Goal: Task Accomplishment & Management: Use online tool/utility

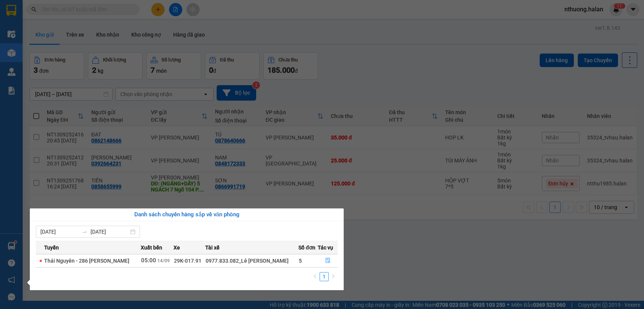
drag, startPoint x: 457, startPoint y: 70, endPoint x: 427, endPoint y: 71, distance: 29.8
click at [457, 70] on section "Kết quả tìm kiếm ( 0 ) Bộ lọc No Data nthuong.halan 1 1 Điều hành xe Kho hàng m…" at bounding box center [322, 154] width 644 height 309
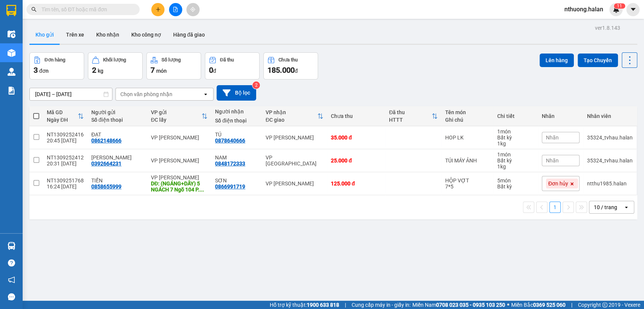
click at [72, 6] on input "text" at bounding box center [86, 9] width 89 height 8
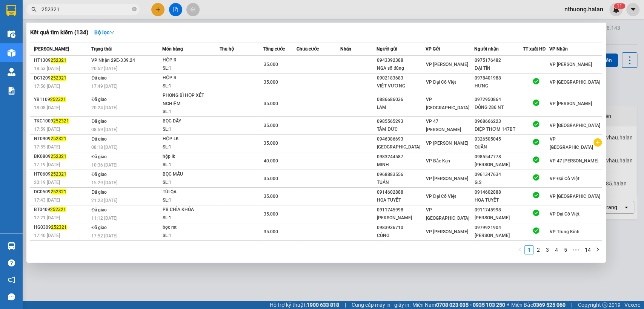
type input "252321"
click at [337, 60] on td at bounding box center [319, 65] width 44 height 18
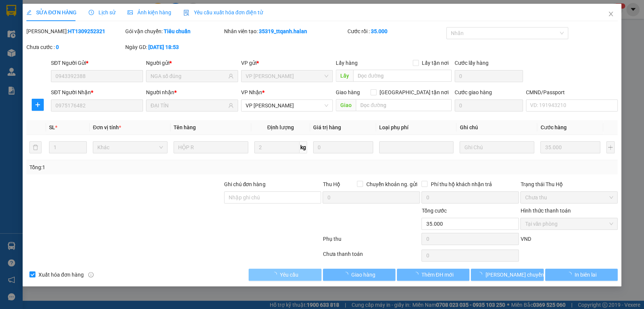
type input "0943392388"
type input "NGA số đúng"
type input "0975176482"
type input "ĐẠI TÍN"
type input "35.000"
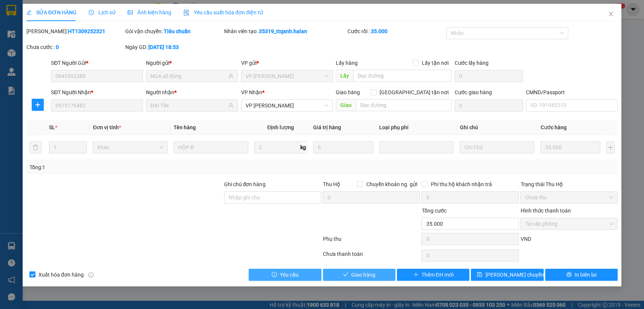
click at [354, 278] on span "Giao hàng" at bounding box center [363, 275] width 24 height 8
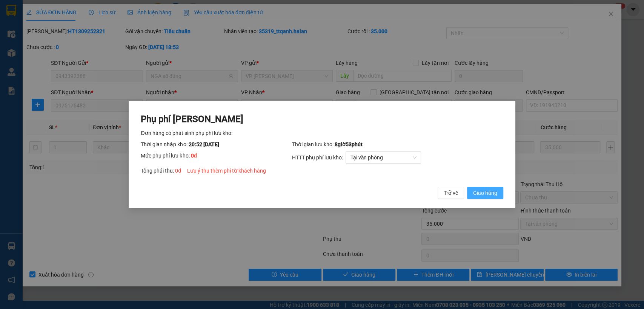
click at [480, 193] on span "Giao hàng" at bounding box center [485, 193] width 24 height 8
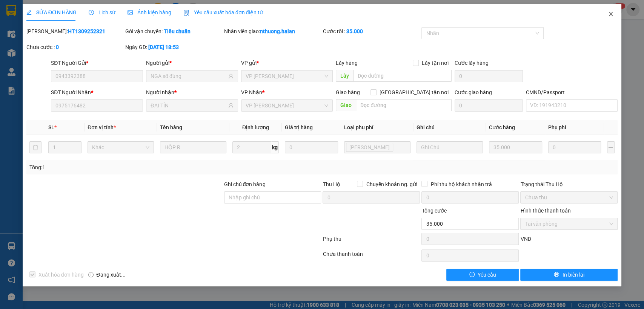
click at [609, 17] on icon "close" at bounding box center [611, 14] width 6 height 6
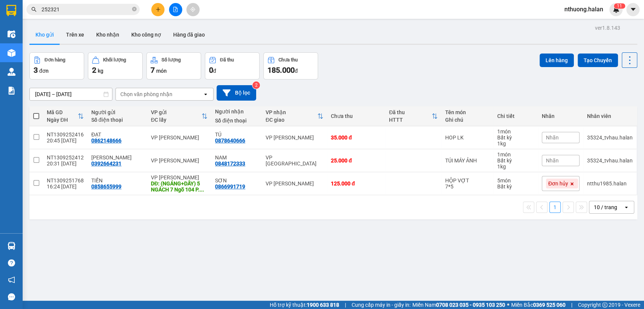
click at [157, 9] on icon "plus" at bounding box center [157, 9] width 5 height 5
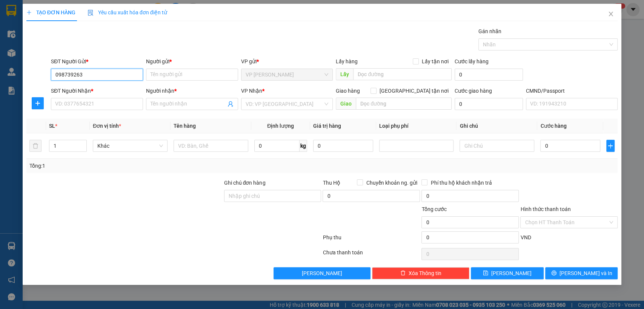
type input "0987392636"
click at [100, 87] on div "0987392636 - SOÁT" at bounding box center [96, 90] width 83 height 8
type input "SOÁT"
type input "0987392636"
click at [100, 96] on div "0987392636 0987392636 - SOÁT" at bounding box center [97, 89] width 92 height 15
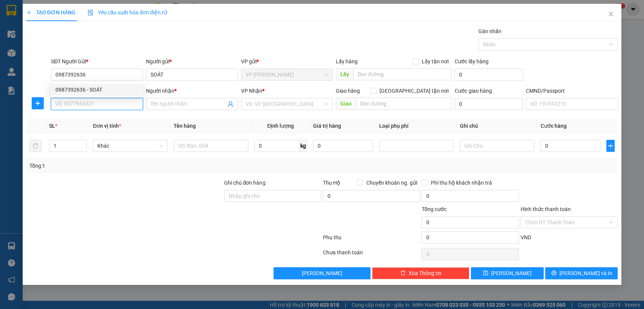
click at [115, 106] on input "SĐT Người Nhận *" at bounding box center [97, 104] width 92 height 12
click at [110, 120] on div "0988676686 - [PERSON_NAME]" at bounding box center [96, 119] width 83 height 8
type input "0988676686"
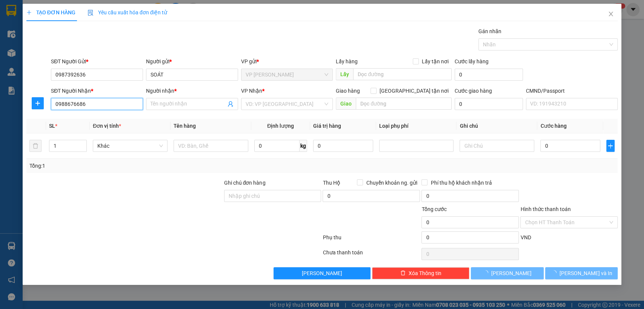
type input "[PERSON_NAME]"
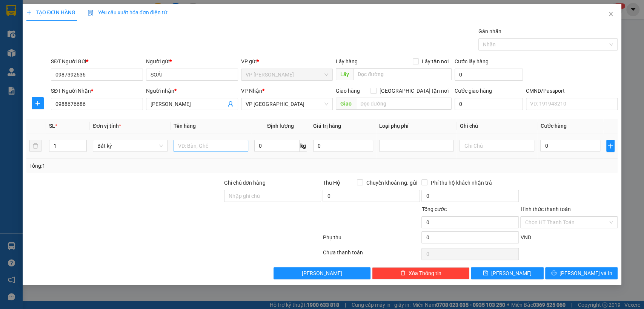
drag, startPoint x: 205, startPoint y: 138, endPoint x: 205, endPoint y: 142, distance: 4.2
click at [205, 138] on td at bounding box center [211, 146] width 81 height 25
click at [207, 145] on input "text" at bounding box center [211, 146] width 75 height 12
type input "x"
type input "bocj buns"
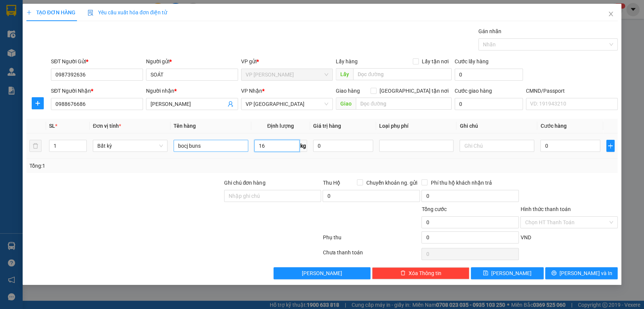
type input "16"
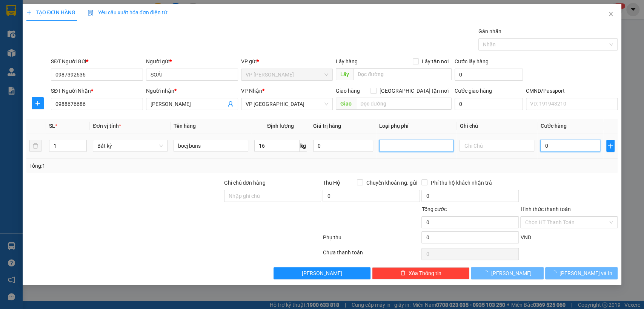
type input "60.000"
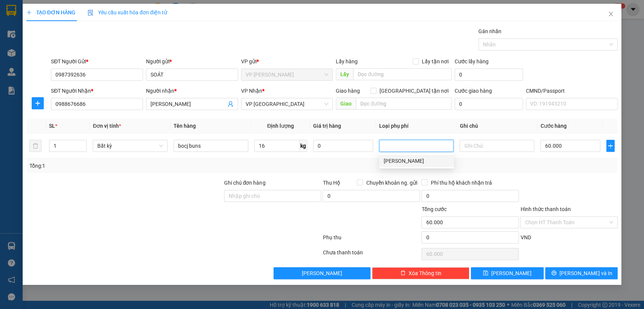
click at [590, 182] on div at bounding box center [569, 192] width 99 height 26
drag, startPoint x: 582, startPoint y: 173, endPoint x: 583, endPoint y: 177, distance: 4.4
click at [582, 173] on div "Transit Pickup Surcharge Ids Transit Deliver Surcharge Ids Transit Deliver Surc…" at bounding box center [322, 153] width 592 height 252
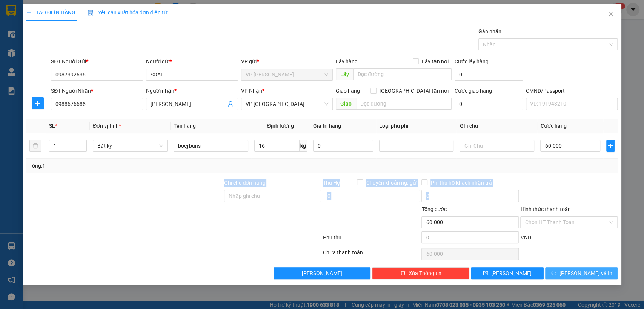
click at [585, 275] on span "[PERSON_NAME] và In" at bounding box center [586, 273] width 53 height 8
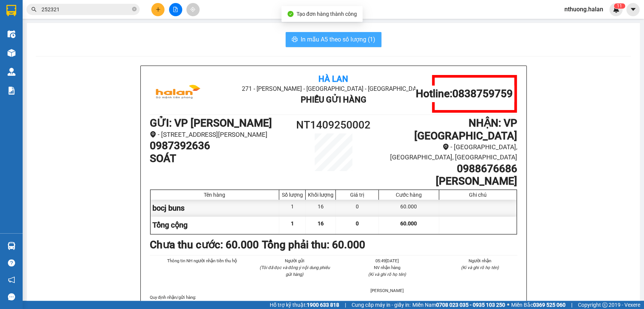
click at [364, 39] on span "In mẫu A5 theo số lượng (1)" at bounding box center [338, 39] width 75 height 9
click at [195, 152] on h1 "0987392636" at bounding box center [219, 146] width 138 height 13
click at [194, 152] on h1 "0987392636" at bounding box center [219, 146] width 138 height 13
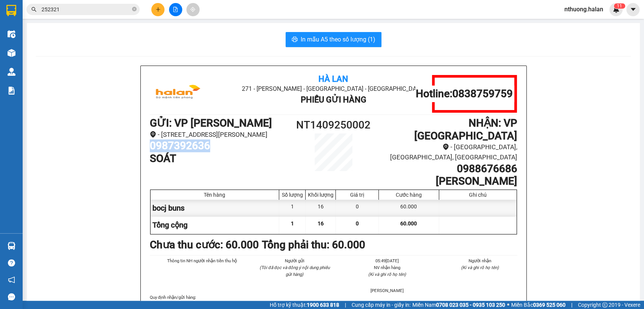
click at [194, 152] on h1 "0987392636" at bounding box center [219, 146] width 138 height 13
copy h1 "0987392636"
click at [156, 11] on icon "plus" at bounding box center [157, 9] width 5 height 5
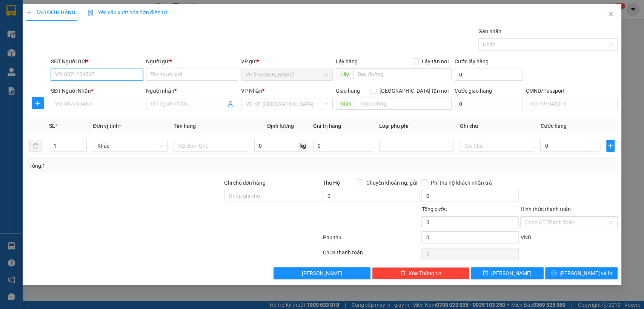
click at [92, 74] on input "SĐT Người Gửi *" at bounding box center [97, 75] width 92 height 12
paste input "0987392636"
type input "0987392636"
click at [103, 91] on div "0987392636 - SOÁT" at bounding box center [96, 90] width 83 height 8
type input "SOÁT"
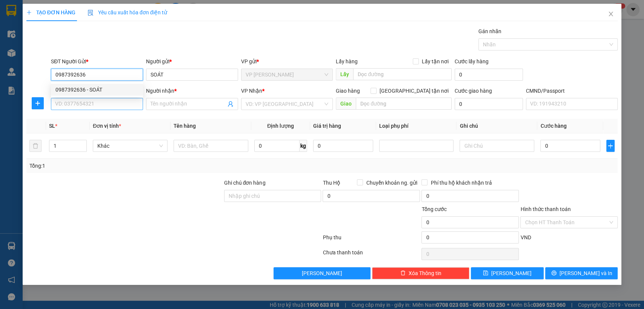
type input "0987392636"
click at [102, 103] on input "SĐT Người Nhận *" at bounding box center [97, 104] width 92 height 12
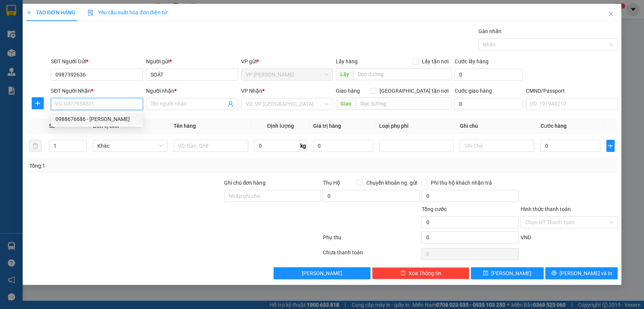
click at [111, 119] on div "0988676686 - [PERSON_NAME]" at bounding box center [96, 119] width 83 height 8
type input "0988676686"
type input "[PERSON_NAME]"
click at [257, 102] on span "VP [GEOGRAPHIC_DATA]" at bounding box center [287, 104] width 83 height 11
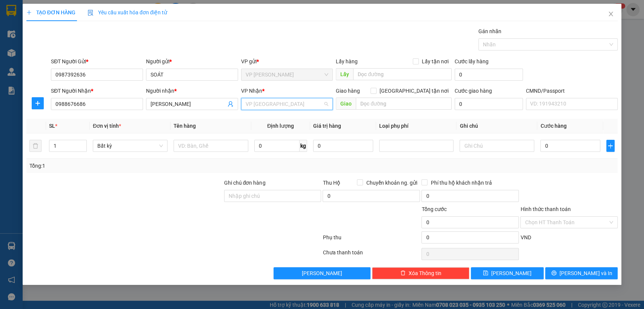
scroll to position [24, 0]
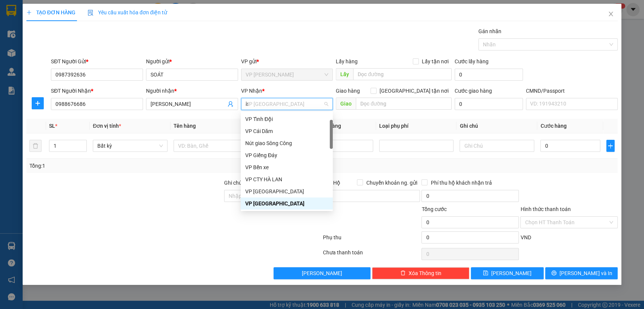
type input "hg"
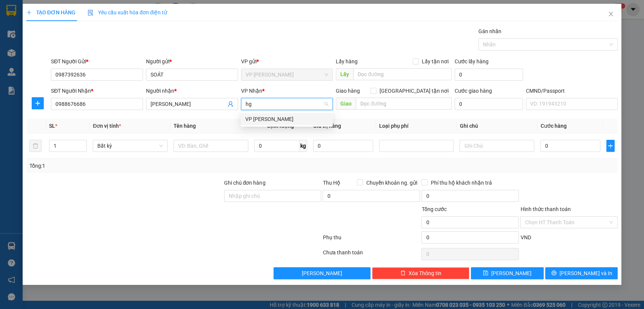
scroll to position [0, 0]
click at [248, 116] on div "VP [PERSON_NAME]" at bounding box center [286, 119] width 83 height 8
click at [42, 98] on button "button" at bounding box center [38, 103] width 12 height 12
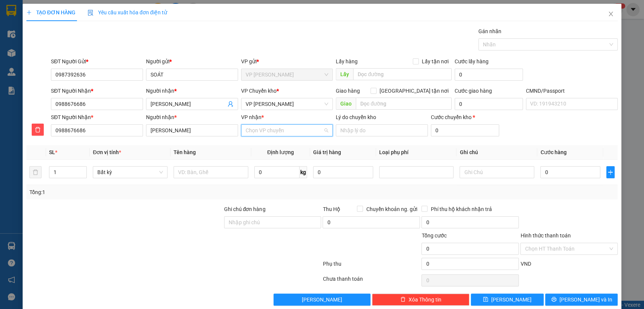
click at [260, 134] on input "VP nhận *" at bounding box center [285, 130] width 78 height 11
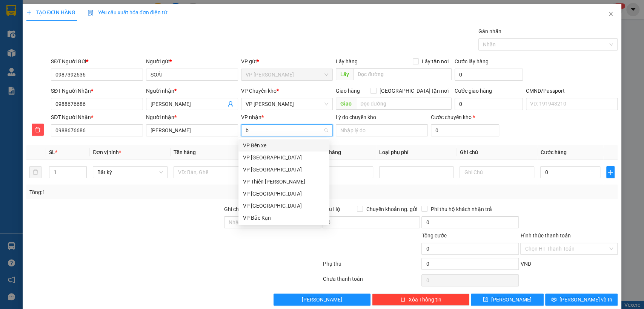
type input "bt"
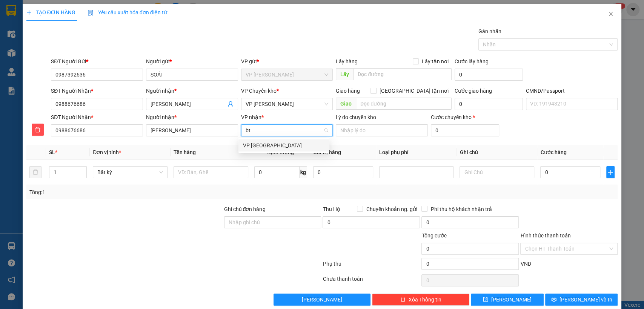
click at [257, 141] on div "VP [GEOGRAPHIC_DATA]" at bounding box center [284, 146] width 91 height 12
click at [228, 170] on input "text" at bounding box center [211, 172] width 75 height 12
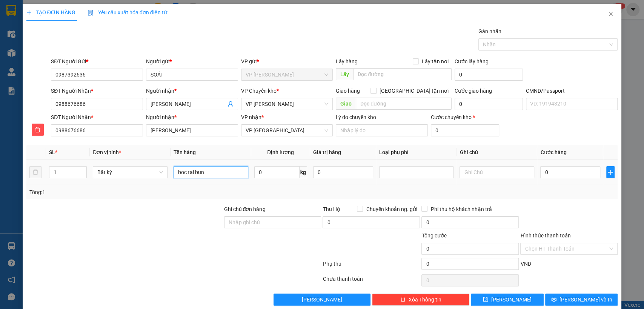
type input "boc tai bun"
type input "21"
type input "70.000"
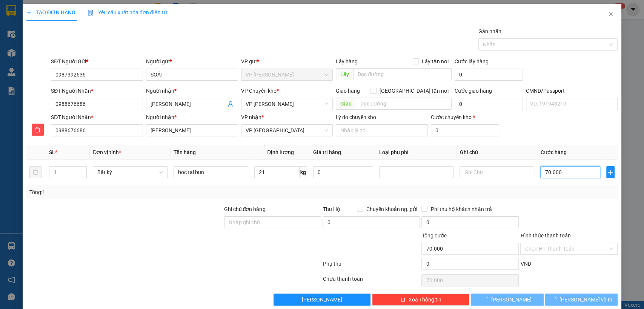
type input "70.000"
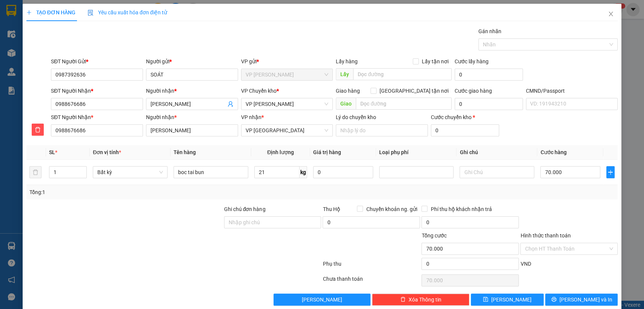
click at [557, 211] on div at bounding box center [569, 218] width 99 height 26
click at [574, 298] on span "[PERSON_NAME] và In" at bounding box center [586, 300] width 53 height 8
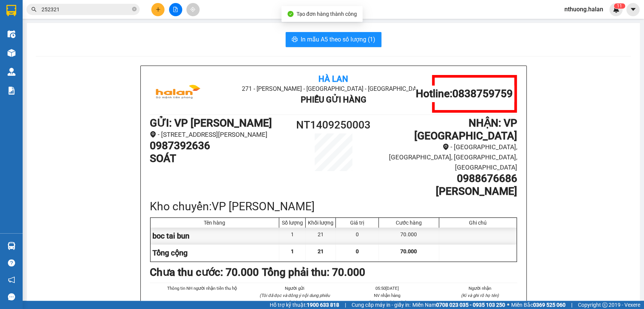
click at [332, 39] on span "In mẫu A5 theo số lượng (1)" at bounding box center [338, 39] width 75 height 9
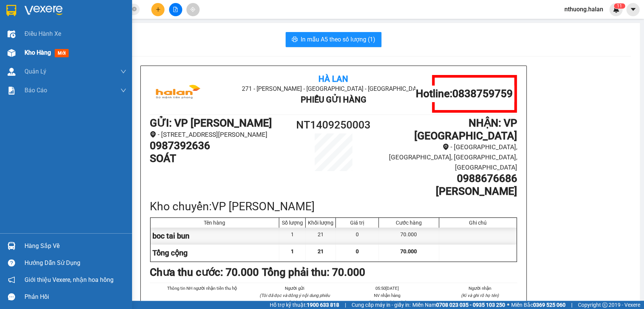
click at [29, 51] on span "Kho hàng" at bounding box center [38, 52] width 26 height 7
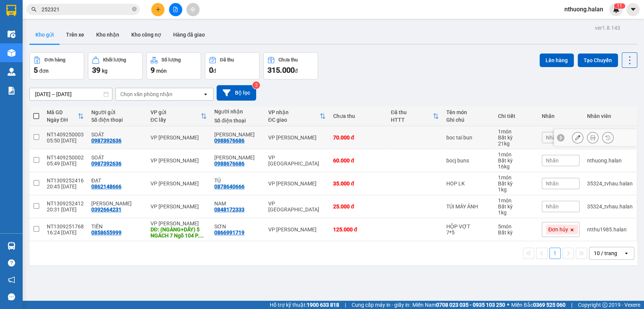
click at [307, 132] on td "VP [PERSON_NAME]" at bounding box center [297, 137] width 65 height 23
checkbox input "true"
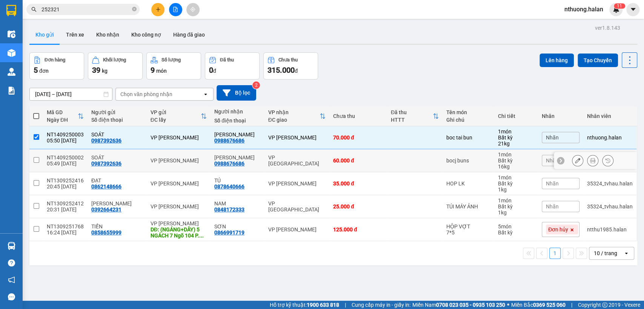
click at [307, 155] on td "VP [GEOGRAPHIC_DATA]" at bounding box center [297, 160] width 65 height 23
checkbox input "true"
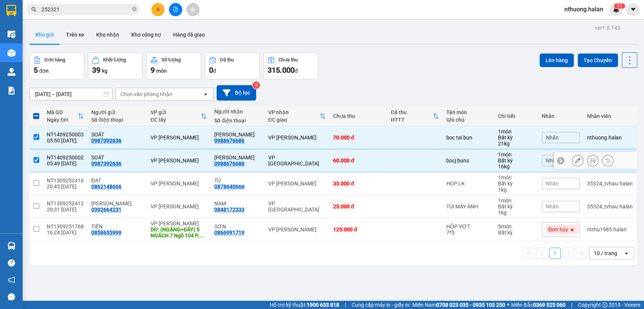
click at [311, 184] on div "VP [PERSON_NAME]" at bounding box center [296, 184] width 57 height 6
checkbox input "true"
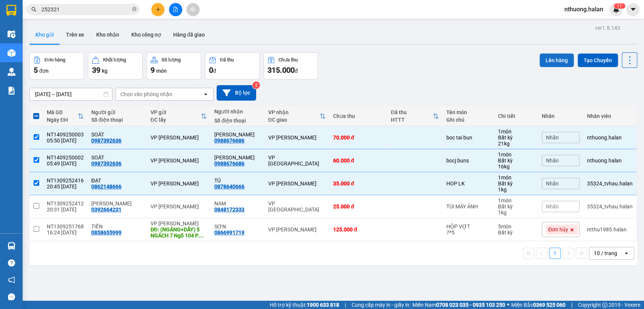
click at [551, 56] on button "Lên hàng" at bounding box center [557, 61] width 34 height 14
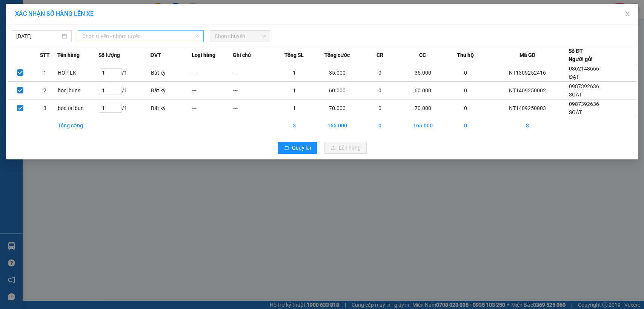
click at [125, 37] on span "Chọn tuyến - nhóm tuyến" at bounding box center [140, 36] width 117 height 11
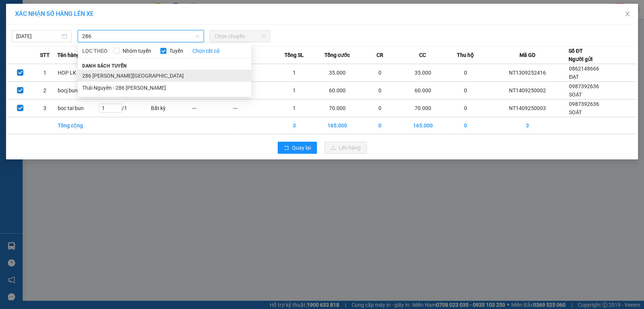
type input "286"
click at [112, 74] on li "286 [PERSON_NAME][GEOGRAPHIC_DATA]" at bounding box center [165, 76] width 174 height 12
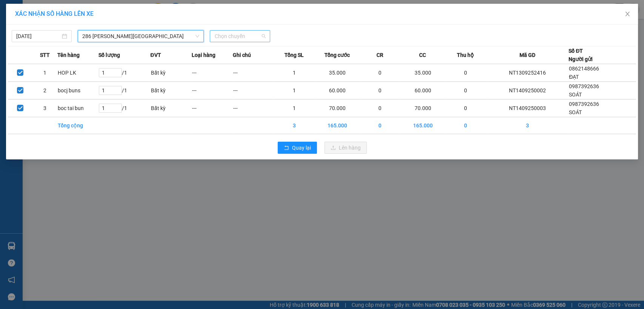
click at [246, 35] on span "Chọn chuyến" at bounding box center [239, 36] width 51 height 11
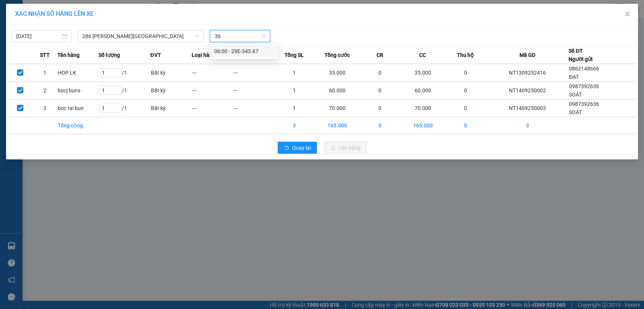
type input "367"
click at [252, 53] on div "06:00 - 29E-343.67" at bounding box center [243, 51] width 59 height 8
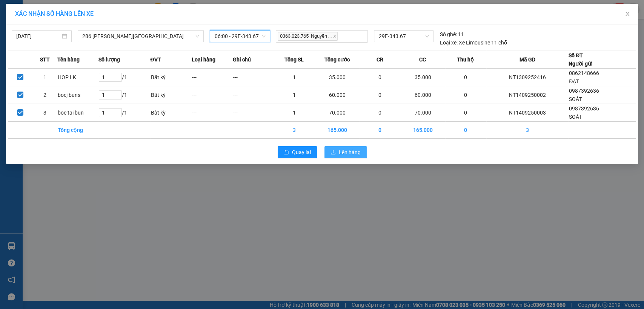
click at [336, 149] on button "Lên hàng" at bounding box center [346, 152] width 42 height 12
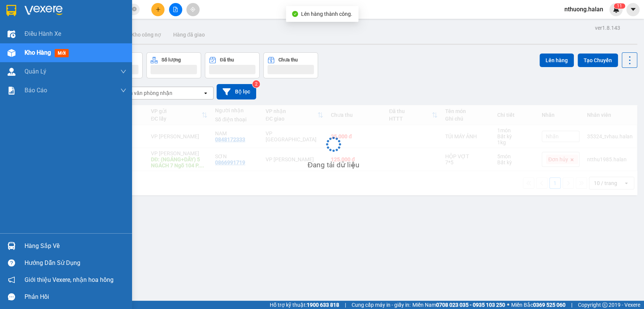
click at [27, 246] on div "Hàng sắp về" at bounding box center [76, 246] width 102 height 11
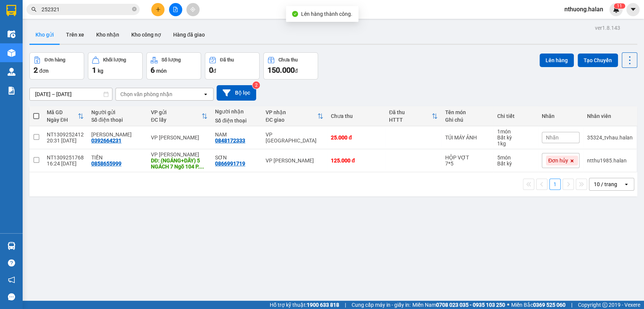
click at [479, 254] on section "Kết quả tìm kiếm ( 134 ) Bộ lọc Mã ĐH Trạng thái Món hàng Thu hộ Tổng cước Chưa…" at bounding box center [322, 154] width 644 height 309
